Goal: Transaction & Acquisition: Purchase product/service

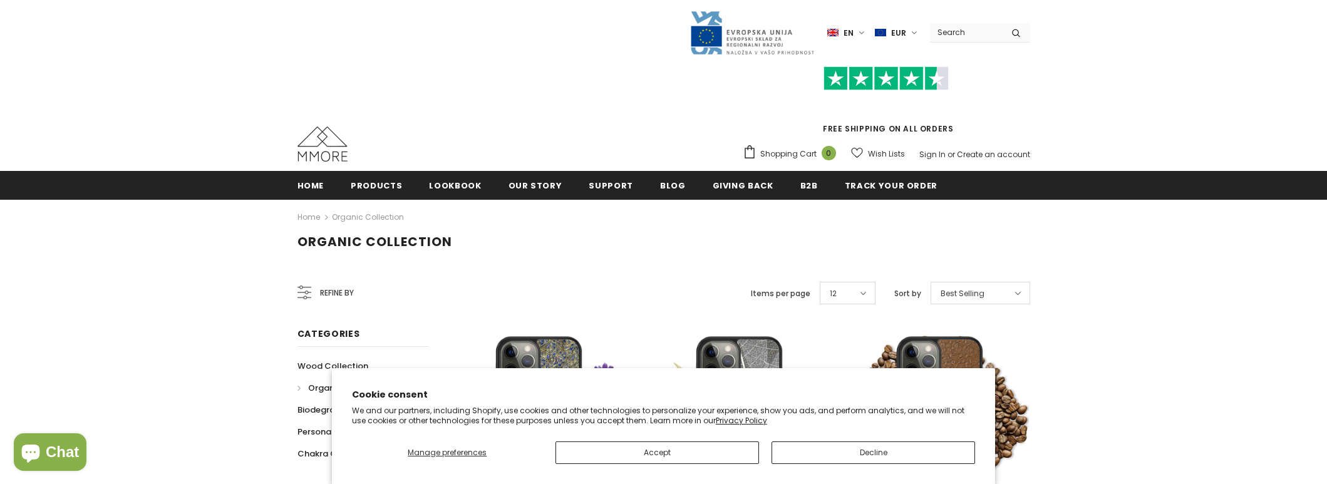
scroll to position [125, 0]
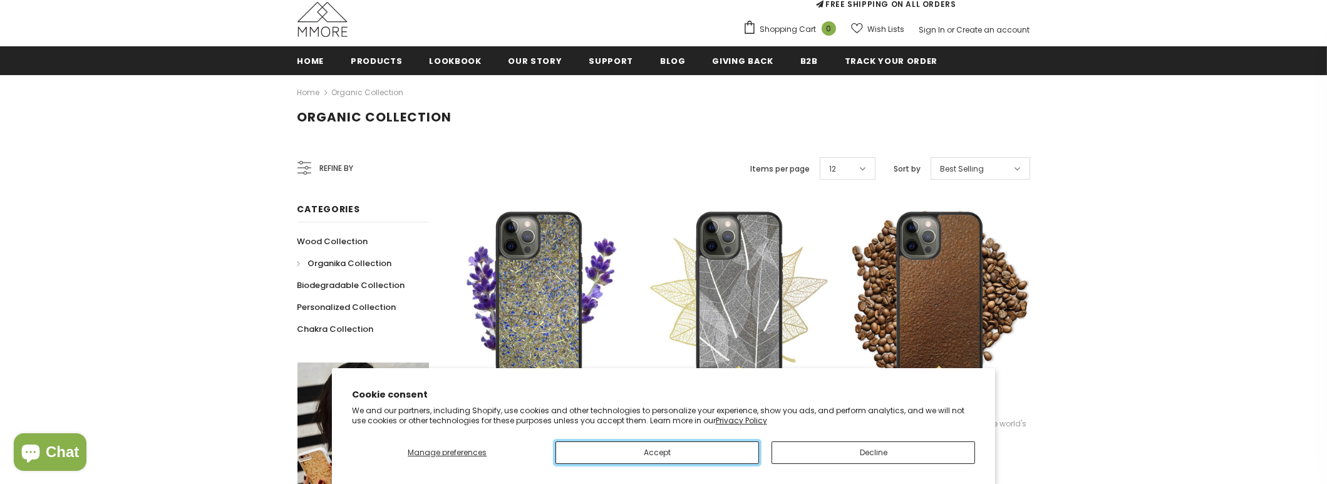
click at [719, 450] on button "Accept" at bounding box center [658, 453] width 204 height 23
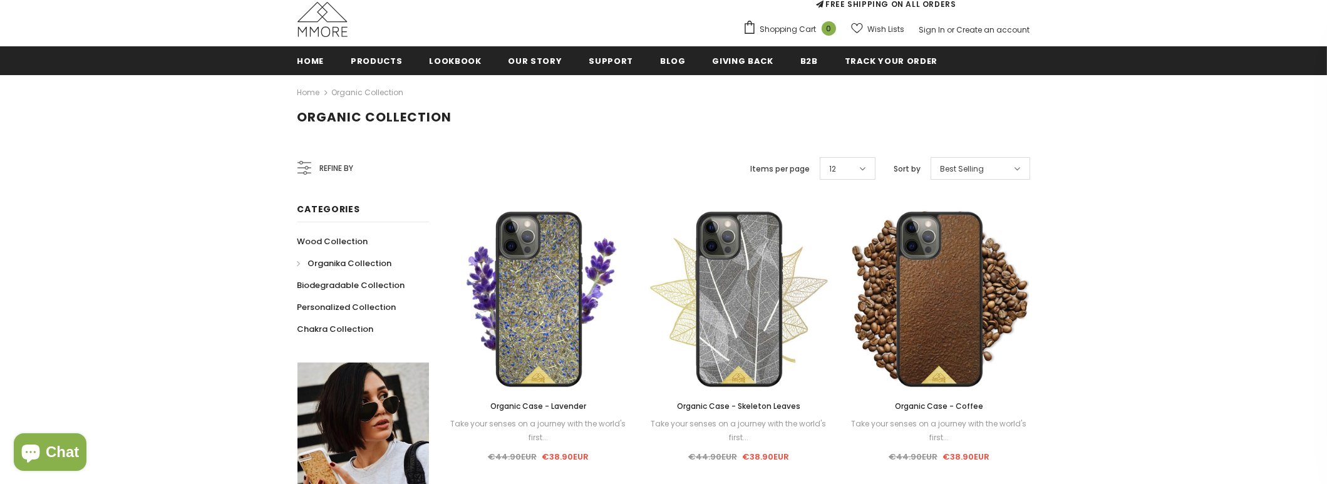
click at [849, 443] on div "Organic Case - Coffee Take your senses on a journey with the world's first... €…" at bounding box center [940, 432] width 182 height 65
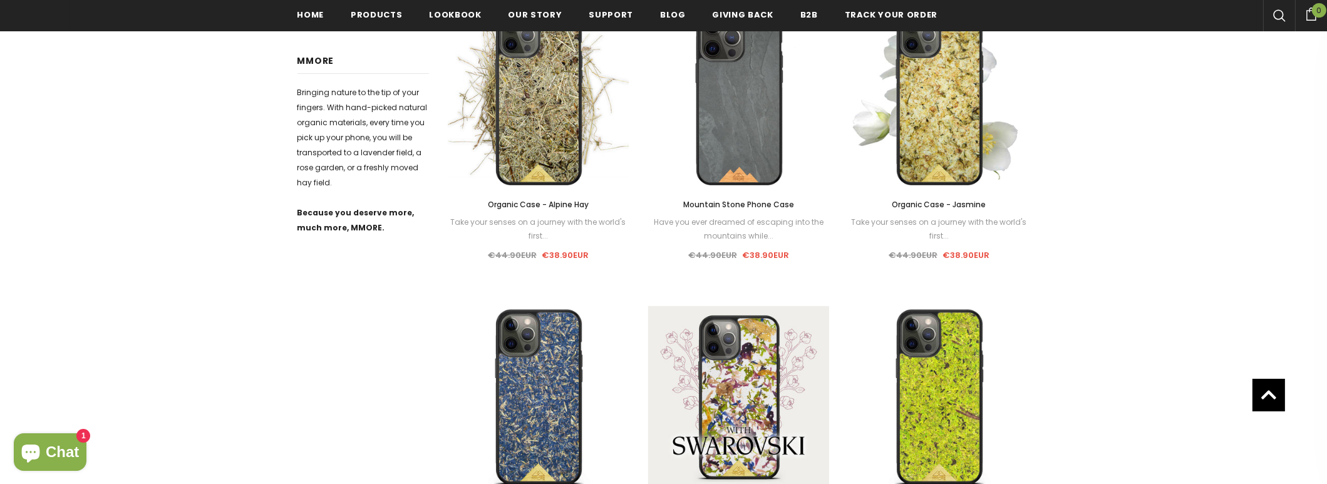
scroll to position [504, 0]
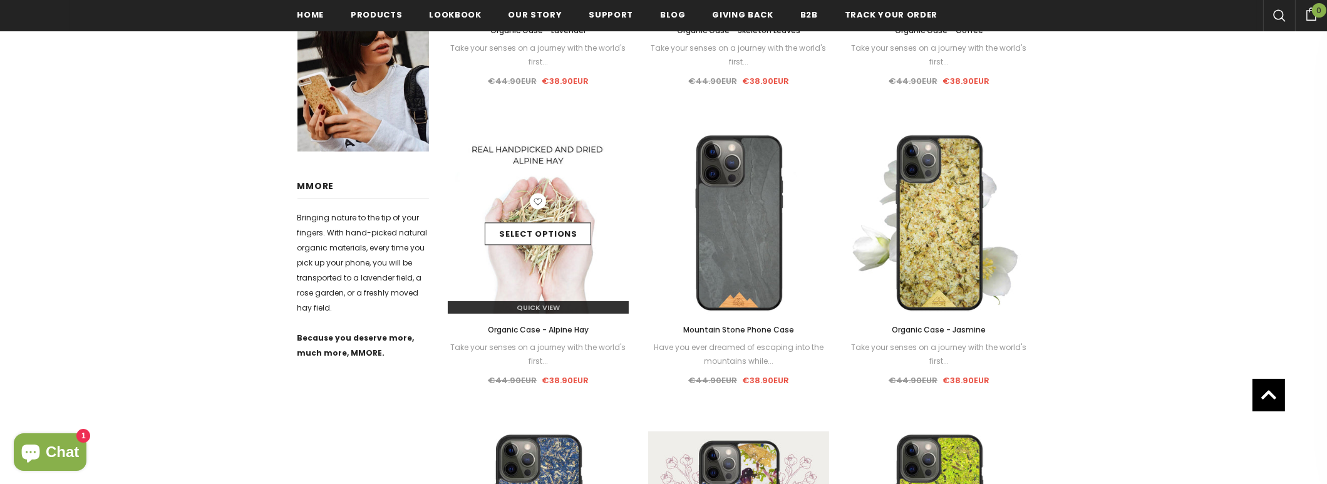
click at [580, 189] on img at bounding box center [539, 223] width 182 height 182
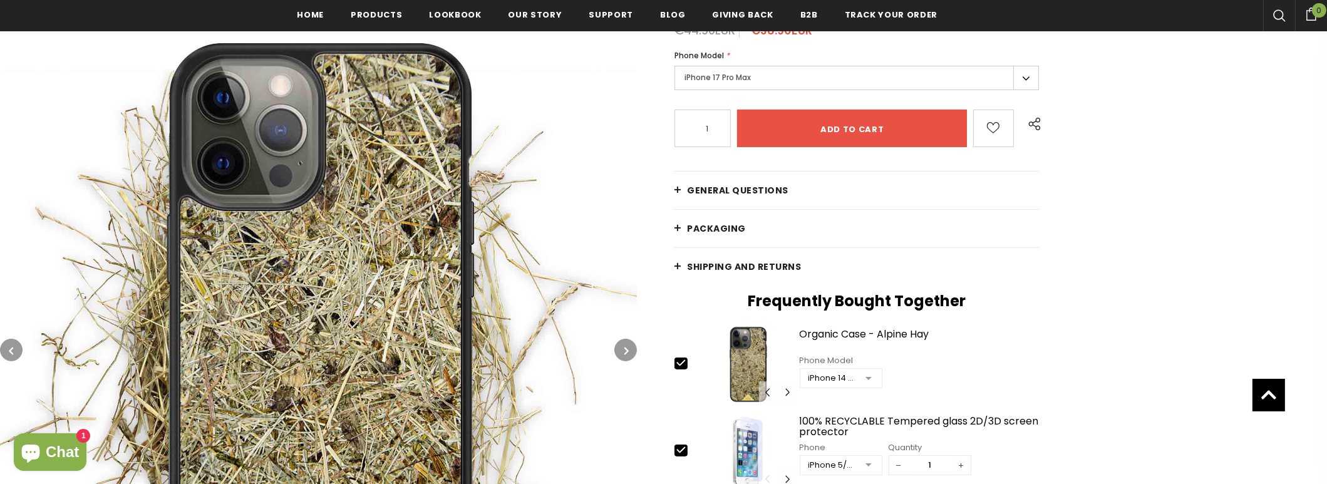
scroll to position [210, 0]
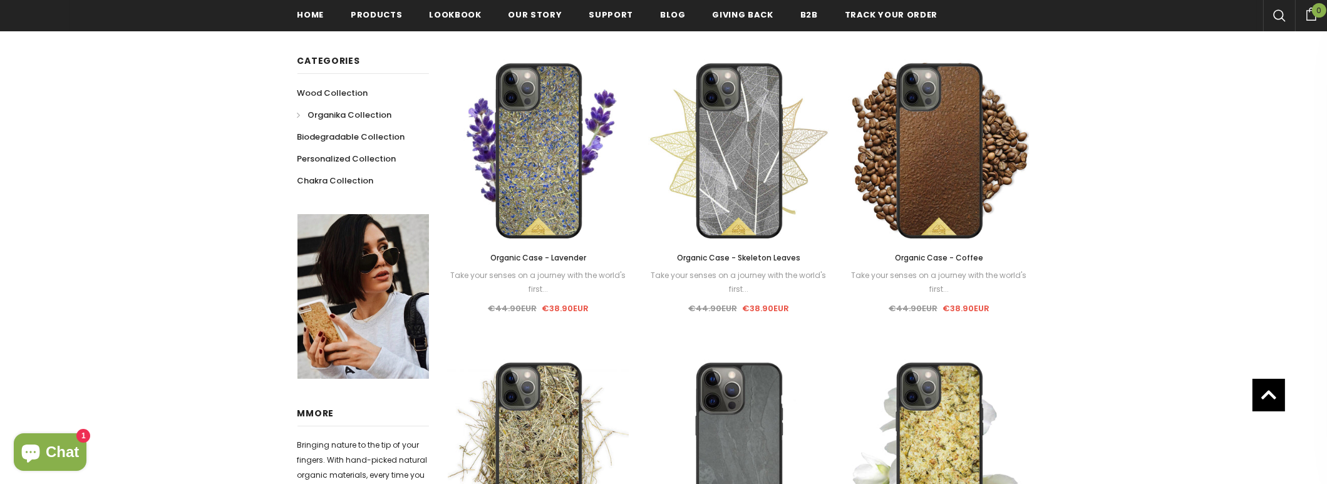
scroll to position [151, 0]
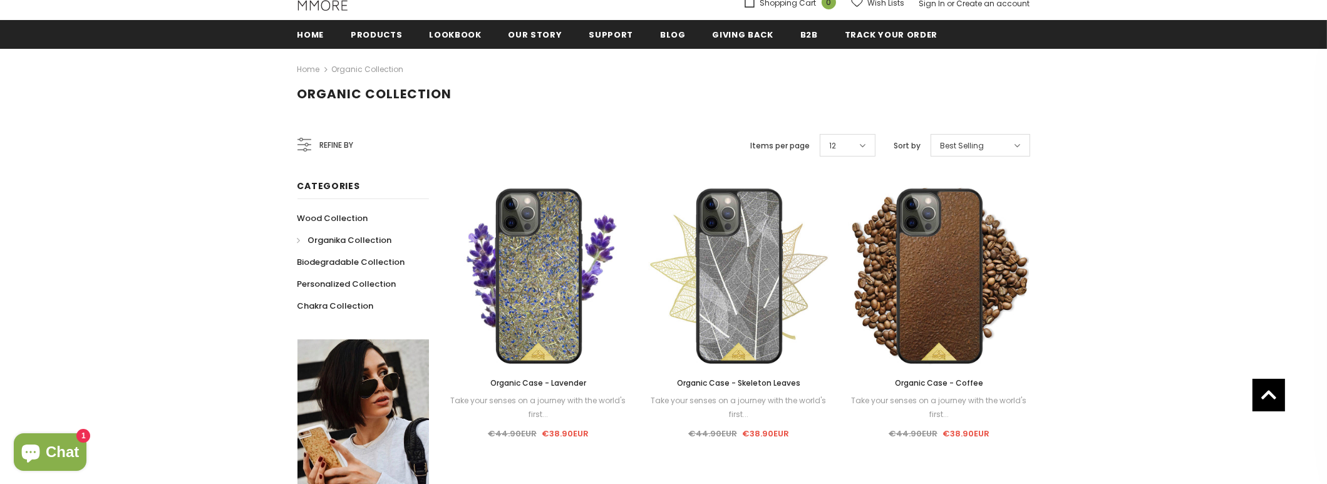
click at [382, 68] on link "Organic Collection" at bounding box center [368, 69] width 72 height 11
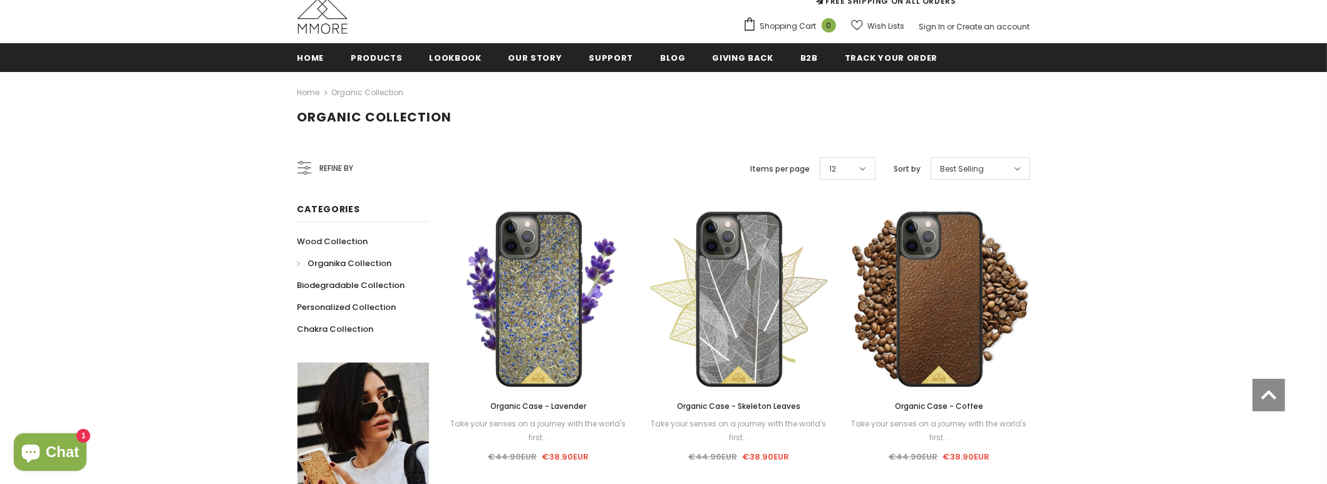
scroll to position [382, 0]
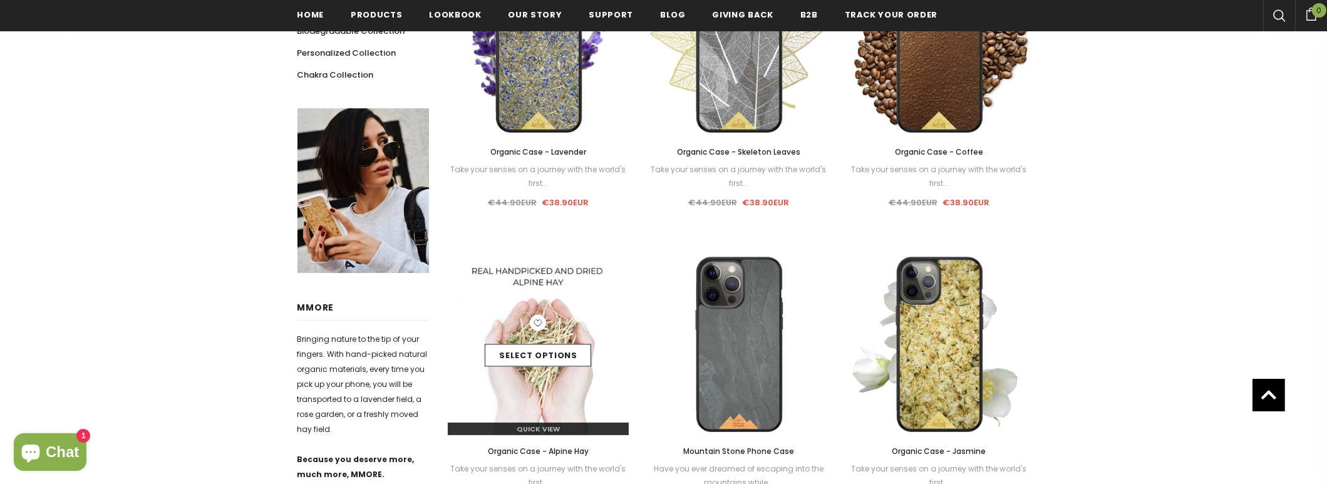
click at [564, 306] on img at bounding box center [539, 345] width 182 height 182
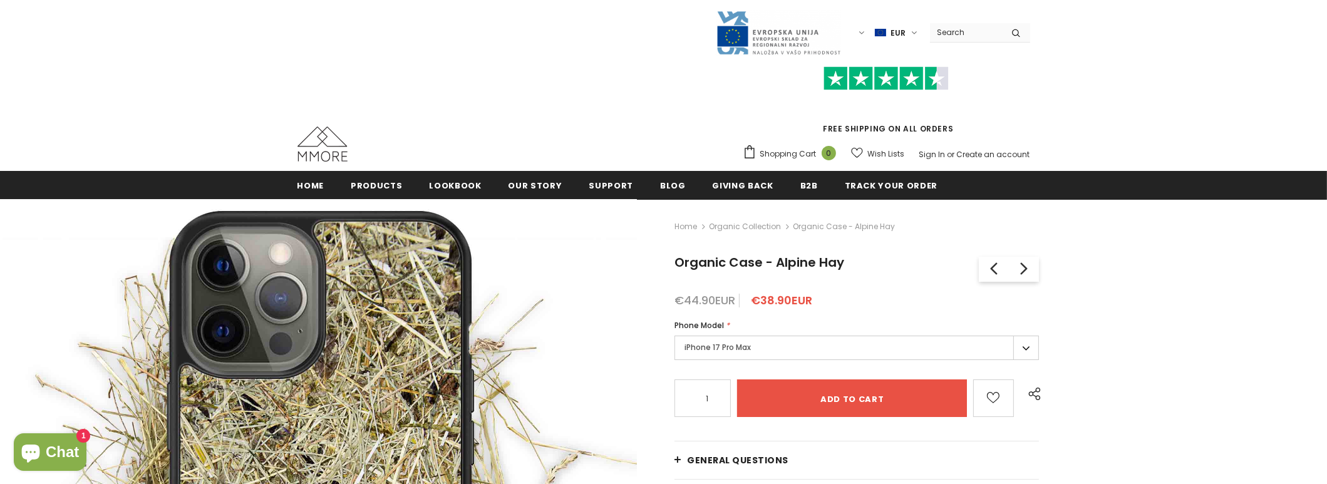
click at [797, 351] on label "iPhone 17 Pro Max" at bounding box center [857, 348] width 365 height 24
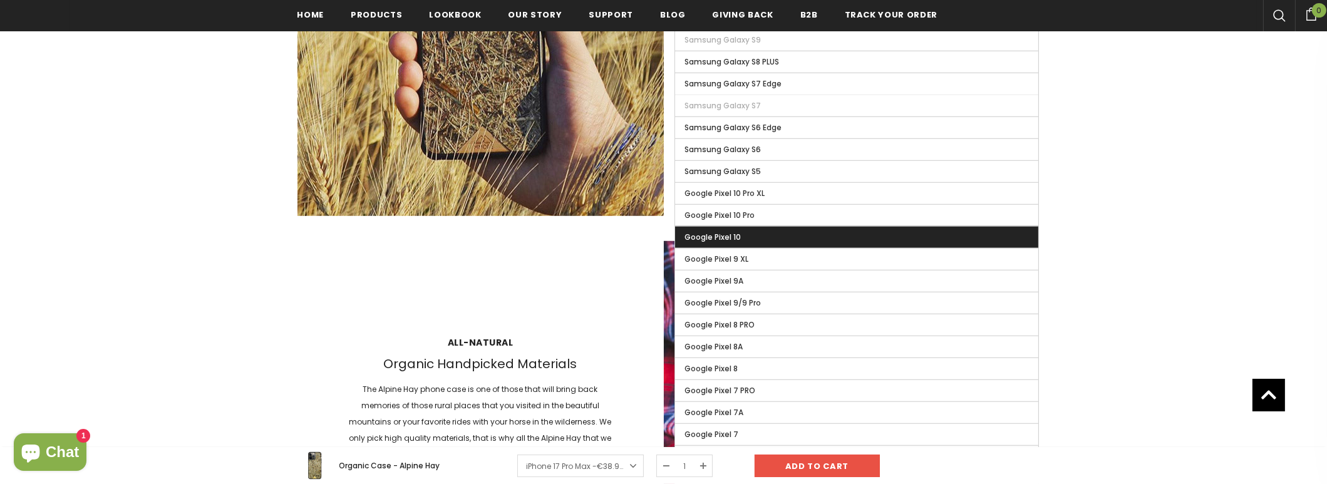
scroll to position [1694, 0]
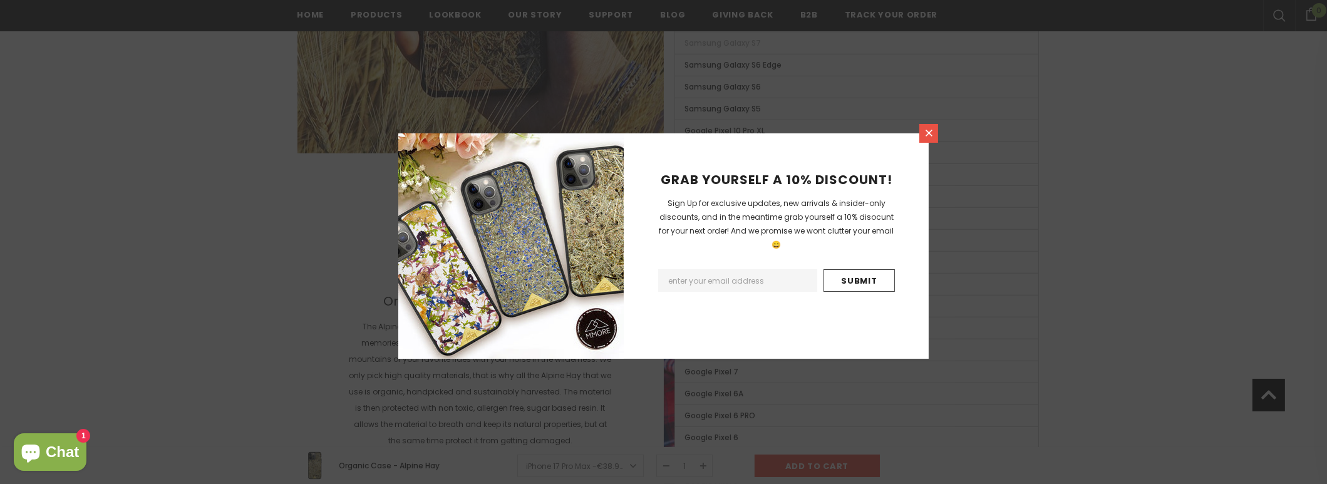
click at [931, 133] on icon at bounding box center [929, 133] width 11 height 11
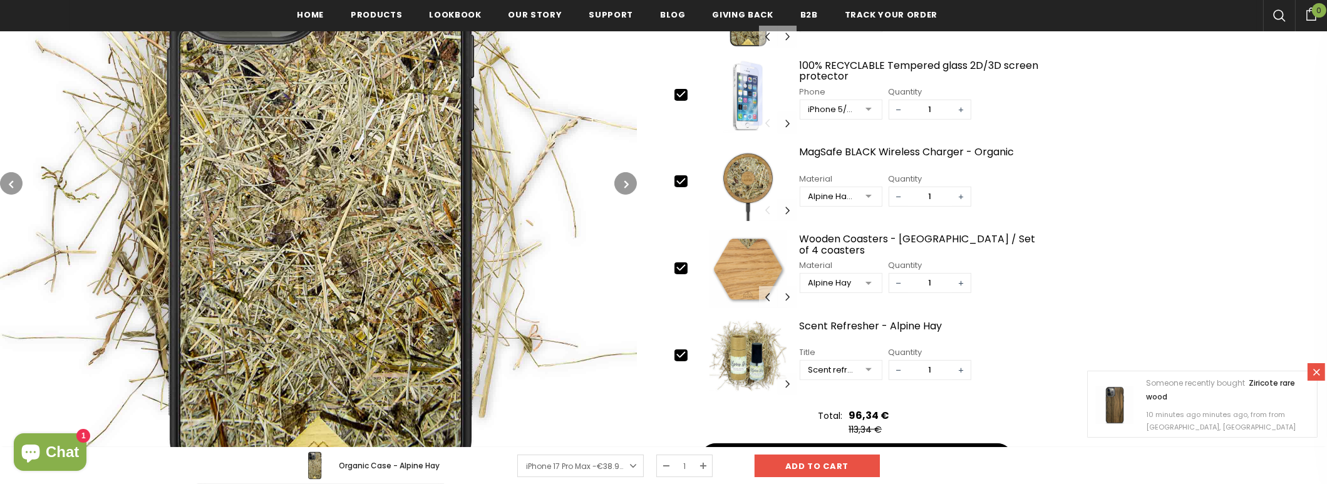
scroll to position [442, 0]
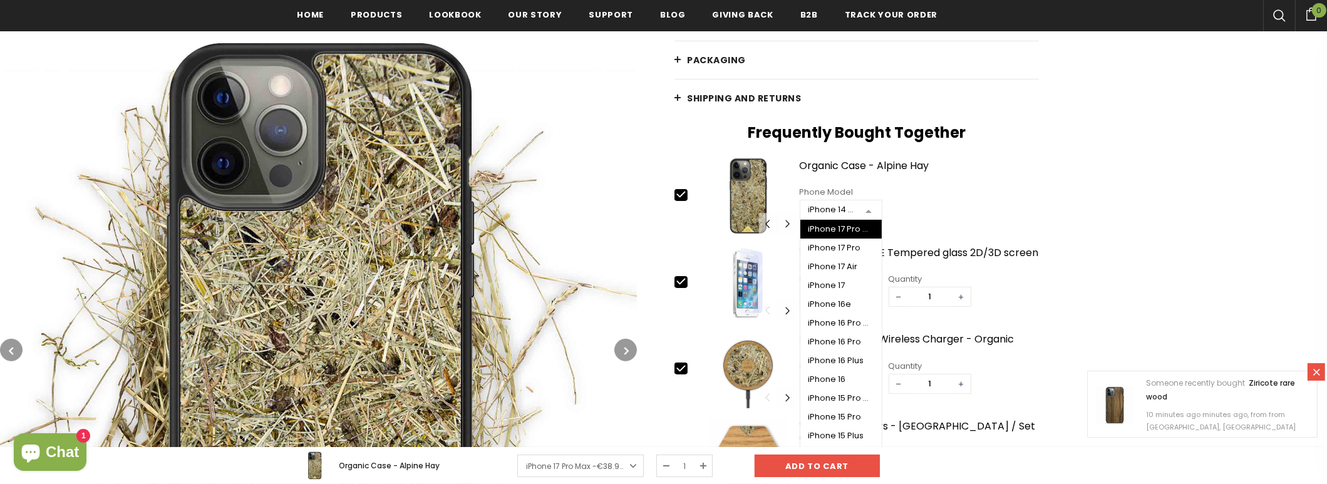
click at [863, 212] on div at bounding box center [868, 210] width 25 height 19
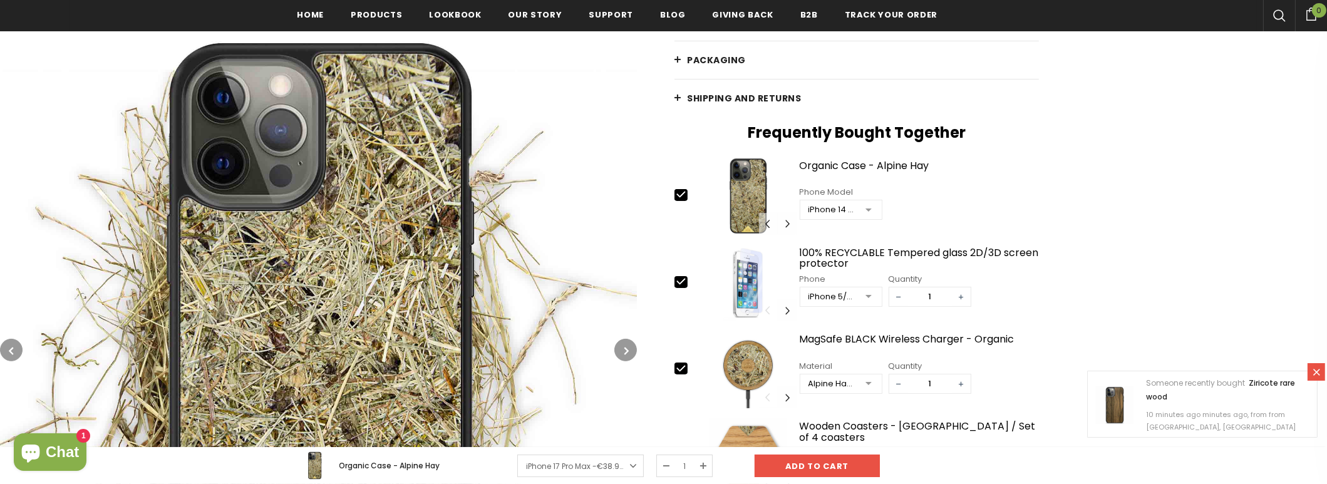
click at [1055, 159] on div "Home Organic Collection Organic Case - Alpine Hay Organic Case - Alpine Hay Org…" at bounding box center [982, 233] width 690 height 944
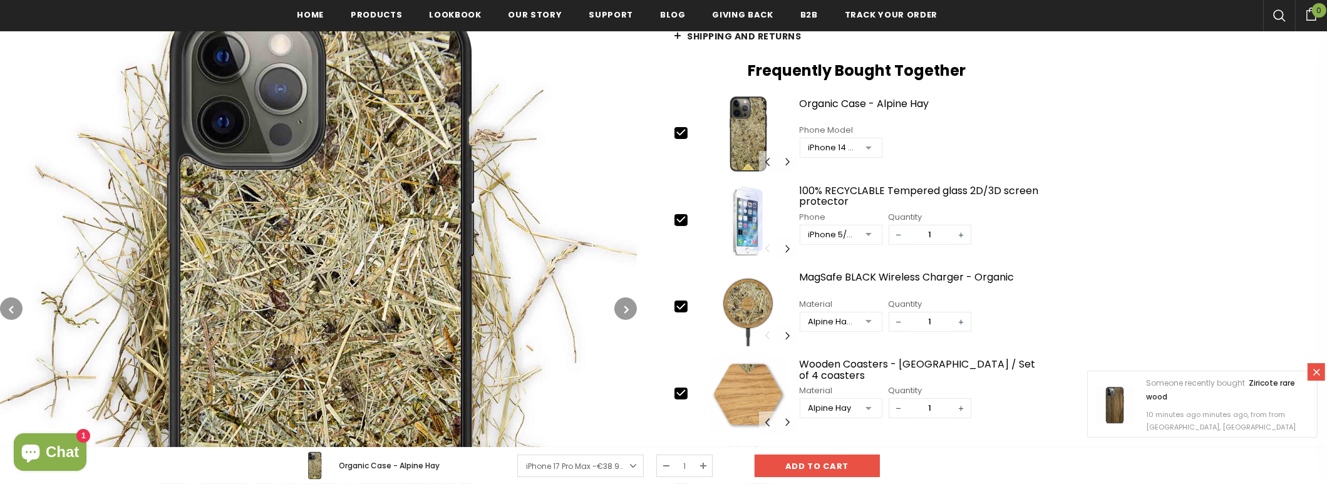
click at [343, 256] on img at bounding box center [318, 308] width 637 height 637
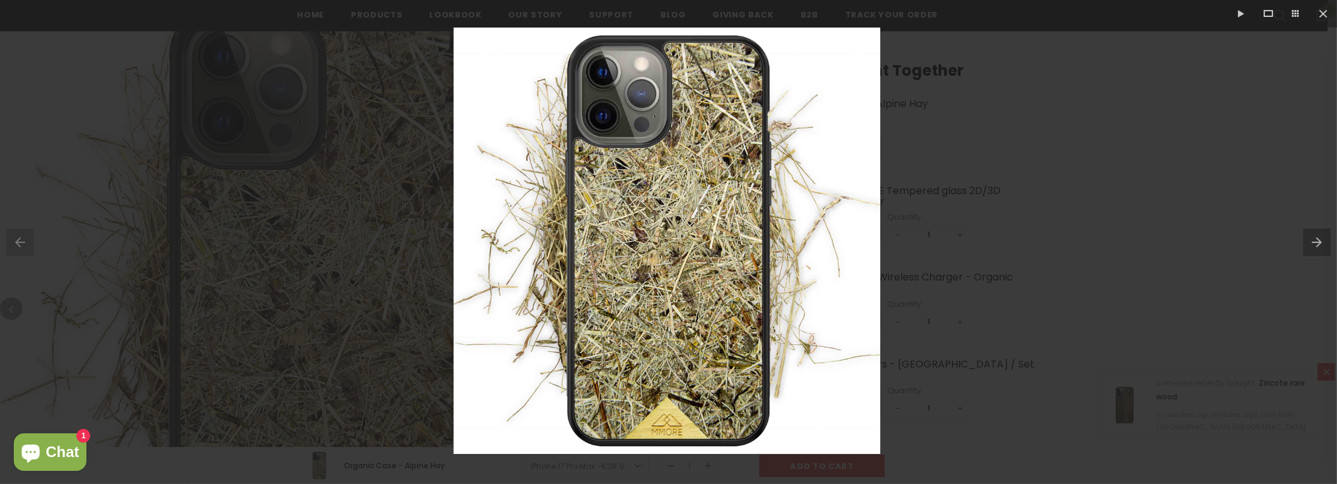
click at [1195, 140] on div at bounding box center [668, 242] width 1337 height 484
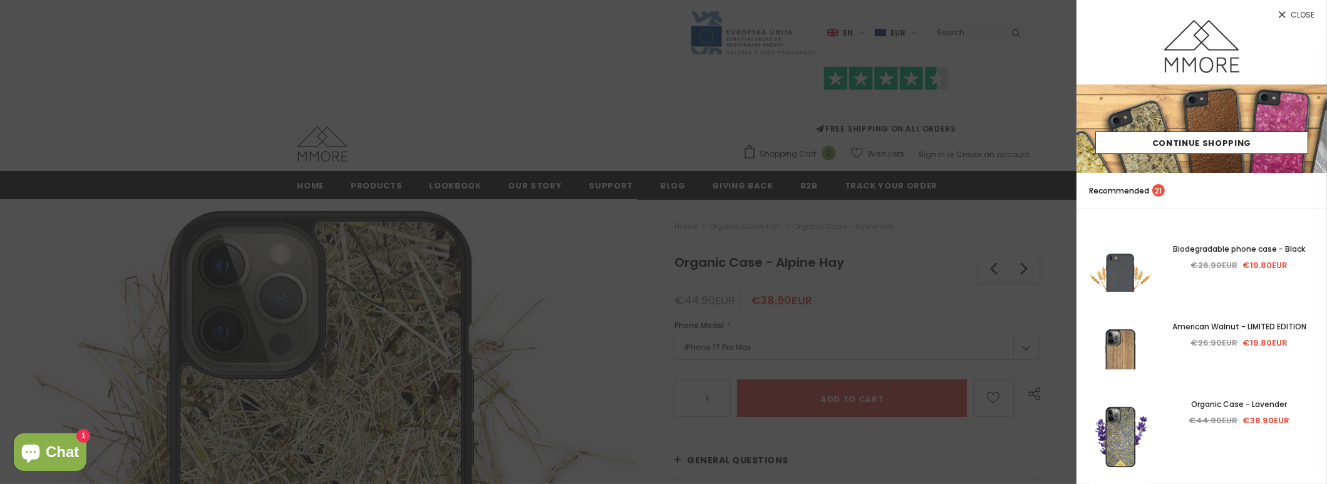
click at [591, 77] on div at bounding box center [663, 242] width 1327 height 484
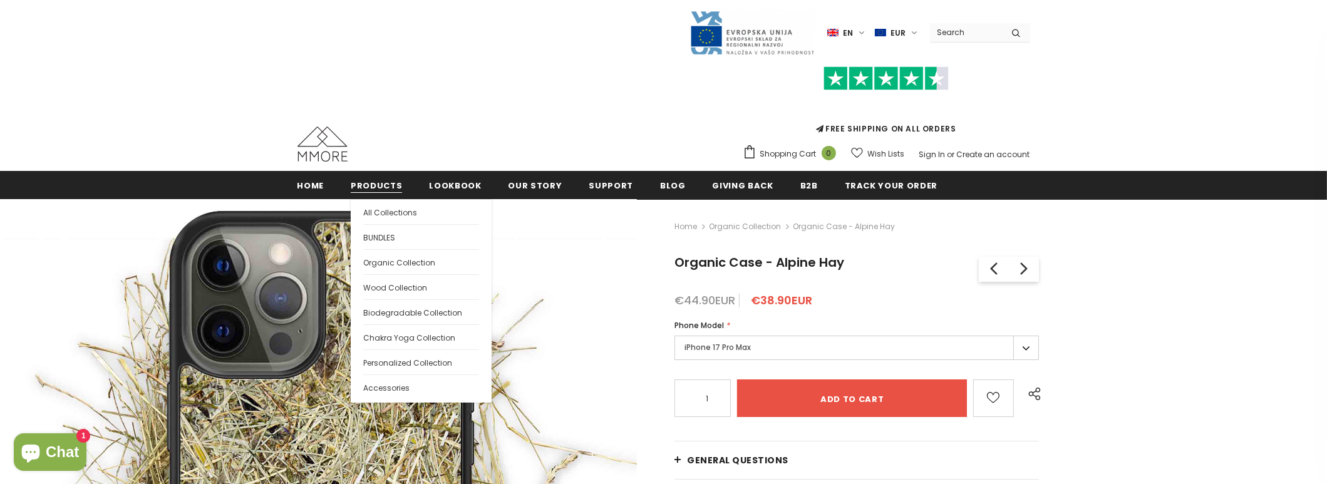
click at [370, 190] on span "Products" at bounding box center [376, 186] width 51 height 12
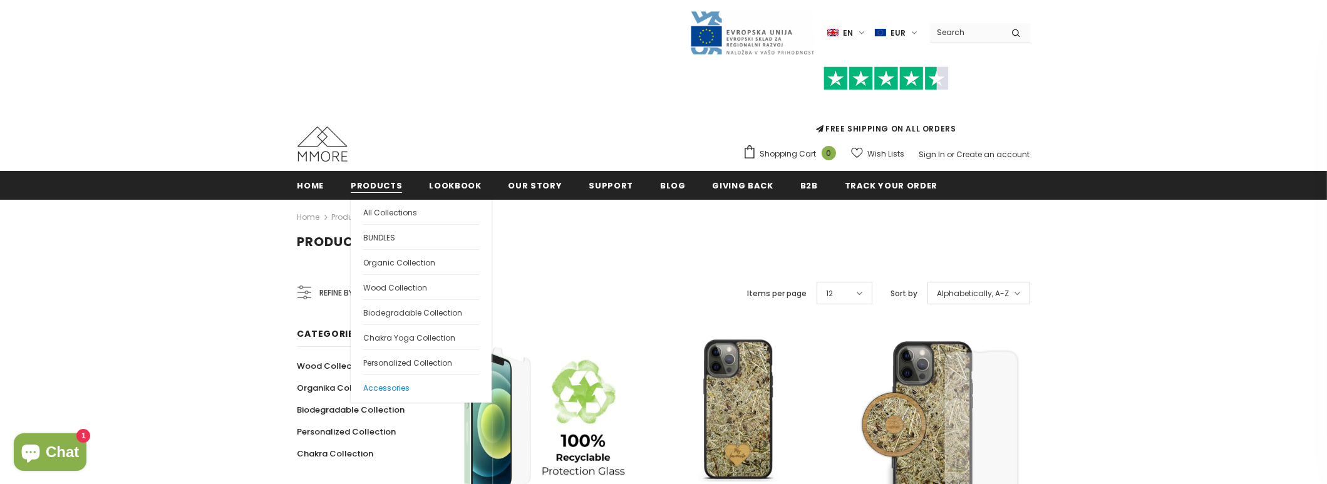
click at [388, 385] on span "Accessories" at bounding box center [386, 388] width 46 height 11
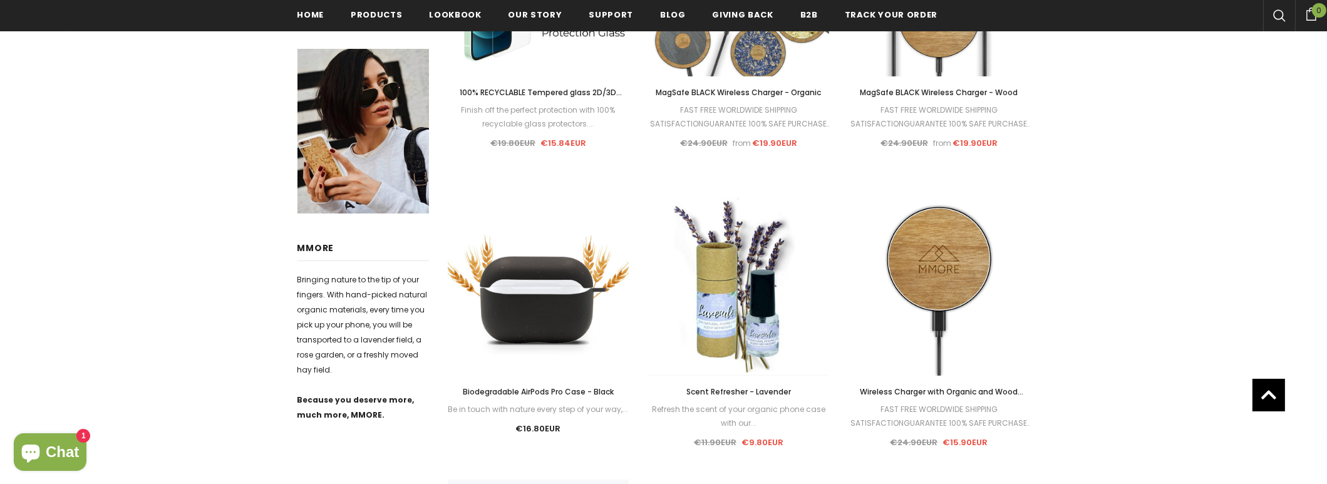
scroll to position [504, 0]
